Goal: Task Accomplishment & Management: Manage account settings

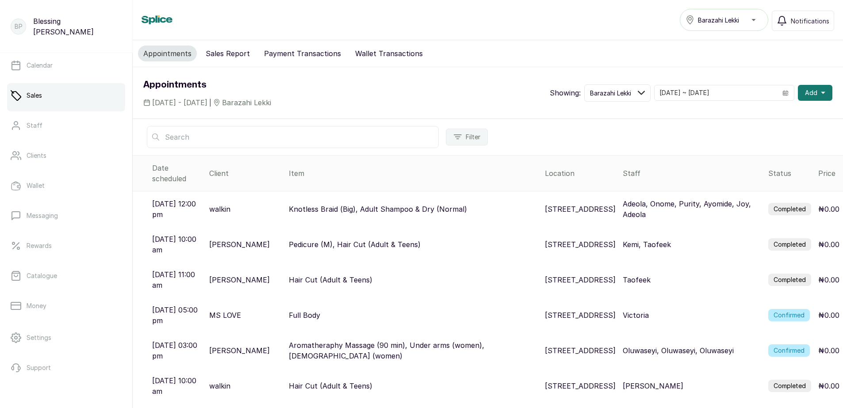
click at [107, 322] on ul "Home Calendar Sales Staff Clients Wallet Messaging Rewards Catalogue Money Sett…" at bounding box center [66, 216] width 118 height 387
click at [226, 54] on button "Sales Report" at bounding box center [227, 54] width 55 height 16
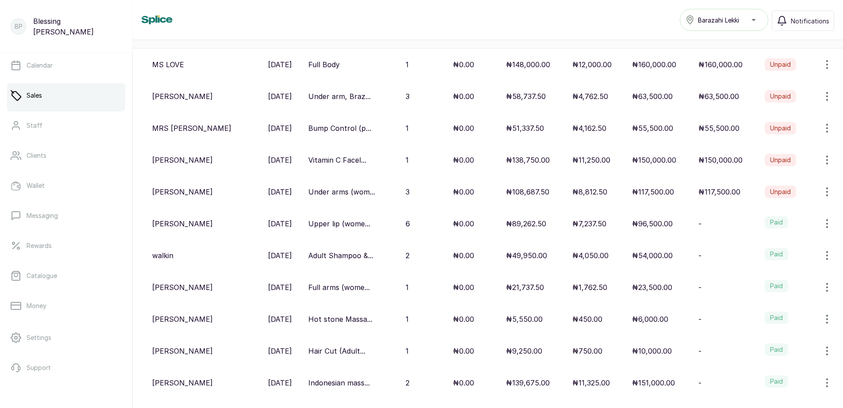
scroll to position [133, 0]
click at [821, 256] on icon "button" at bounding box center [826, 255] width 11 height 11
click at [772, 283] on span "View" at bounding box center [789, 280] width 85 height 11
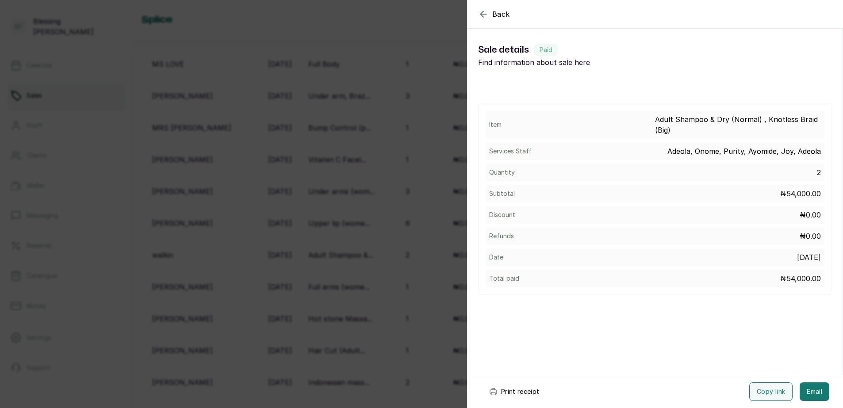
click at [483, 16] on icon "button" at bounding box center [483, 14] width 6 height 6
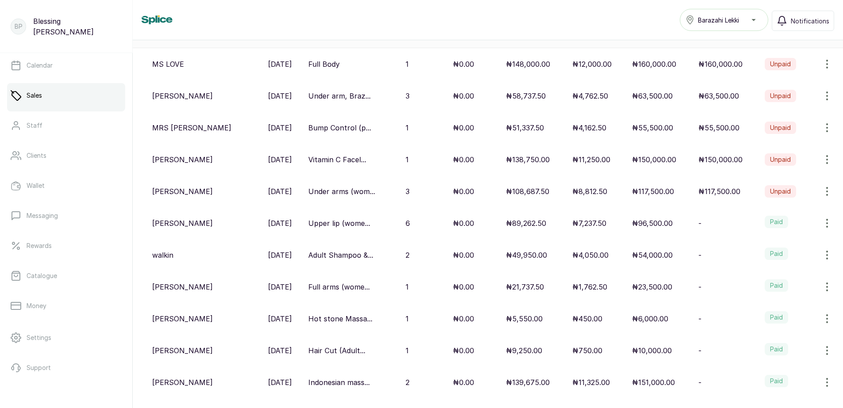
click at [821, 254] on icon "button" at bounding box center [826, 255] width 11 height 11
click at [764, 278] on span "View" at bounding box center [769, 280] width 16 height 11
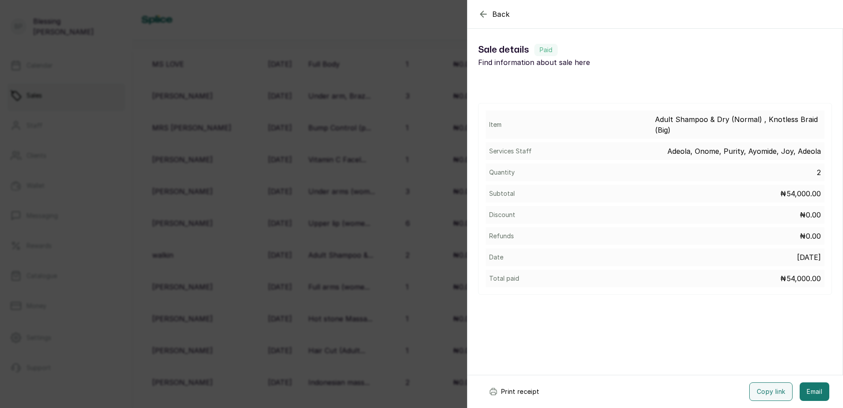
click at [522, 390] on button "Print receipt" at bounding box center [513, 391] width 65 height 19
click at [489, 15] on button "Back" at bounding box center [494, 14] width 32 height 11
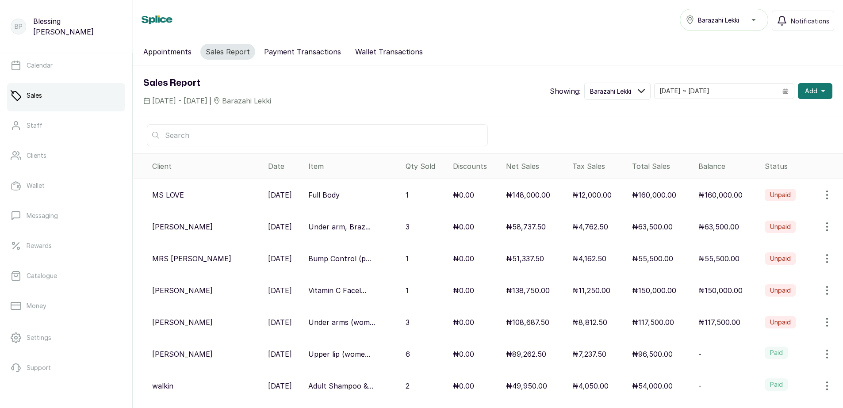
scroll to position [0, 0]
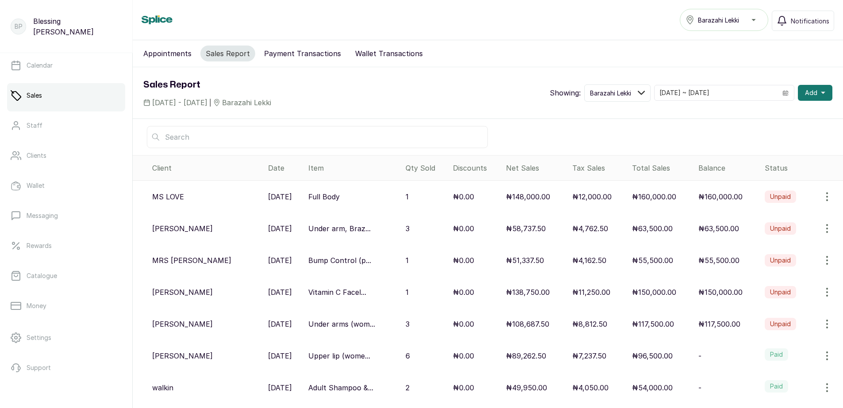
click at [307, 56] on button "Payment Transactions" at bounding box center [303, 54] width 88 height 16
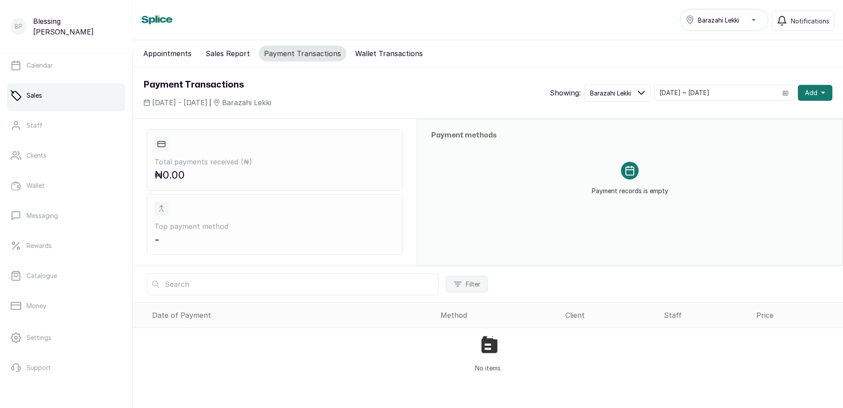
click at [297, 51] on button "Payment Transactions" at bounding box center [303, 54] width 88 height 16
click at [371, 53] on button "Wallet Transactions" at bounding box center [389, 54] width 78 height 16
click at [296, 51] on button "Payment Transactions" at bounding box center [303, 54] width 88 height 16
click at [214, 54] on button "Sales Report" at bounding box center [227, 54] width 55 height 16
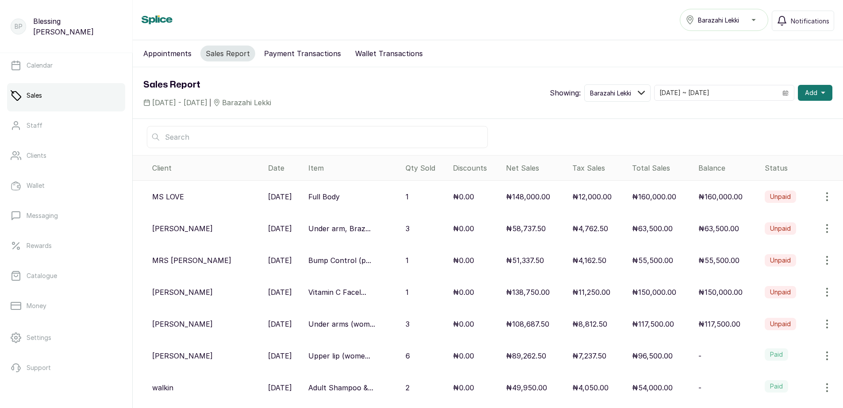
click at [305, 51] on button "Payment Transactions" at bounding box center [303, 54] width 88 height 16
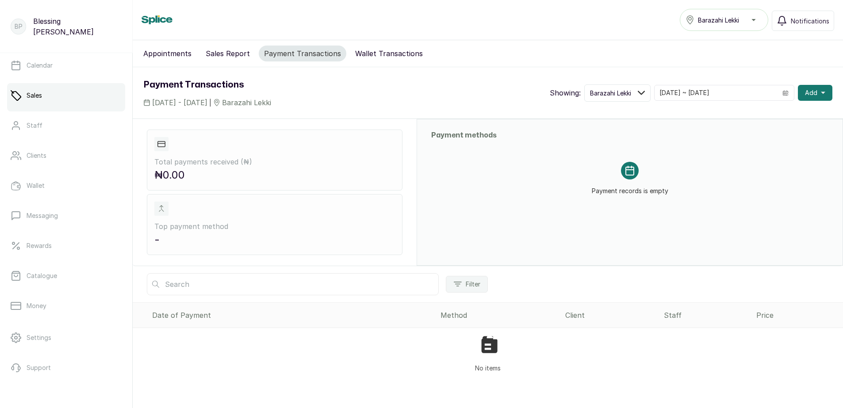
click at [163, 54] on button "Appointments" at bounding box center [167, 54] width 59 height 16
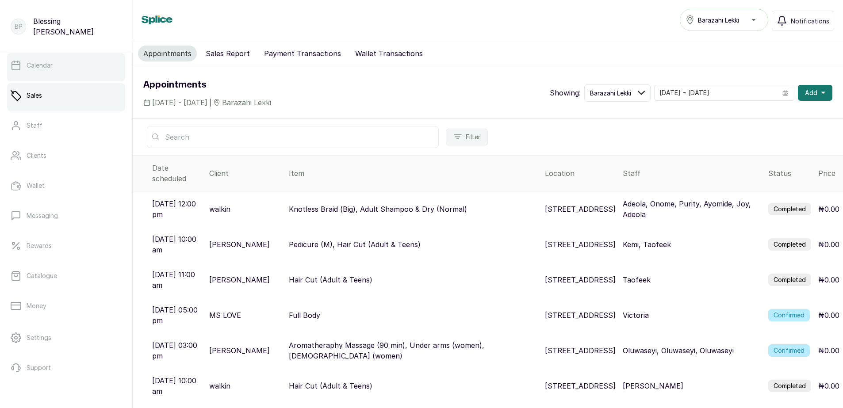
click at [78, 76] on link "Calendar" at bounding box center [66, 65] width 118 height 25
